Goal: Transaction & Acquisition: Register for event/course

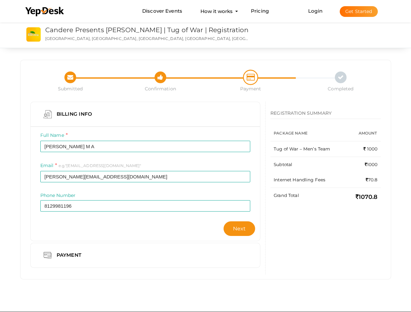
click at [205, 156] on div "Full Name [PERSON_NAME] M A Invalid Name. Please enter full name. Required." at bounding box center [145, 147] width 220 height 30
click at [45, 12] on use at bounding box center [44, 11] width 38 height 9
click at [315, 11] on link "Login" at bounding box center [315, 11] width 14 height 6
click at [358, 11] on button "Get Started" at bounding box center [359, 11] width 38 height 11
click at [239, 229] on span "Next" at bounding box center [239, 229] width 13 height 6
